Goal: Transaction & Acquisition: Download file/media

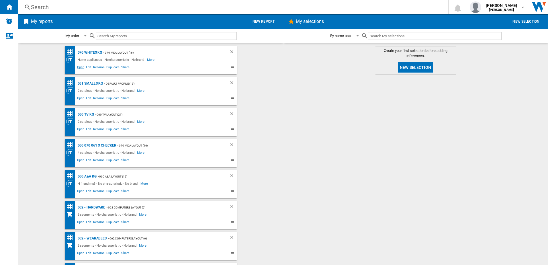
click at [77, 68] on span "Open" at bounding box center [80, 67] width 9 height 7
click at [77, 99] on span "Open" at bounding box center [80, 98] width 9 height 7
click at [80, 128] on span "Open" at bounding box center [80, 129] width 9 height 7
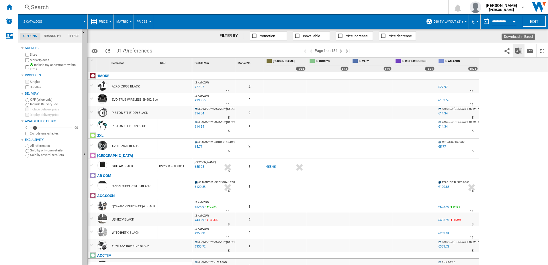
click at [519, 53] on img "Download in Excel" at bounding box center [518, 50] width 7 height 7
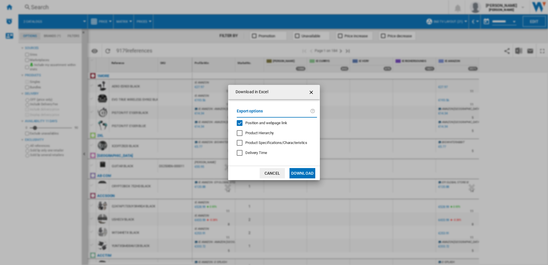
click at [307, 170] on button "Download" at bounding box center [302, 173] width 26 height 10
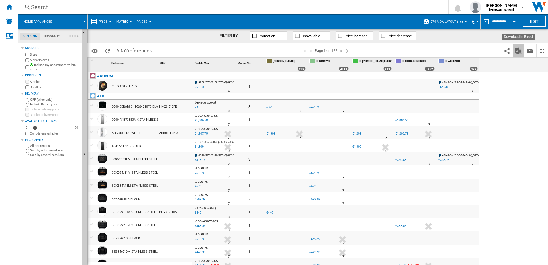
click at [521, 52] on img "Download in Excel" at bounding box center [518, 50] width 7 height 7
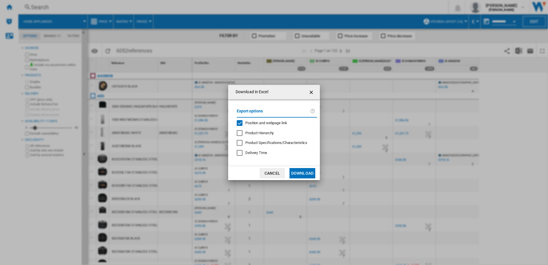
click at [304, 172] on button "Download" at bounding box center [302, 173] width 26 height 10
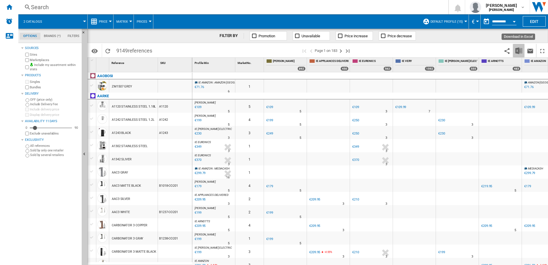
click at [521, 54] on img "Download in Excel" at bounding box center [518, 50] width 7 height 7
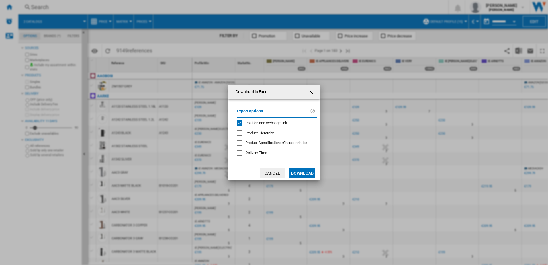
click at [301, 173] on button "Download" at bounding box center [302, 173] width 26 height 10
